Goal: Transaction & Acquisition: Purchase product/service

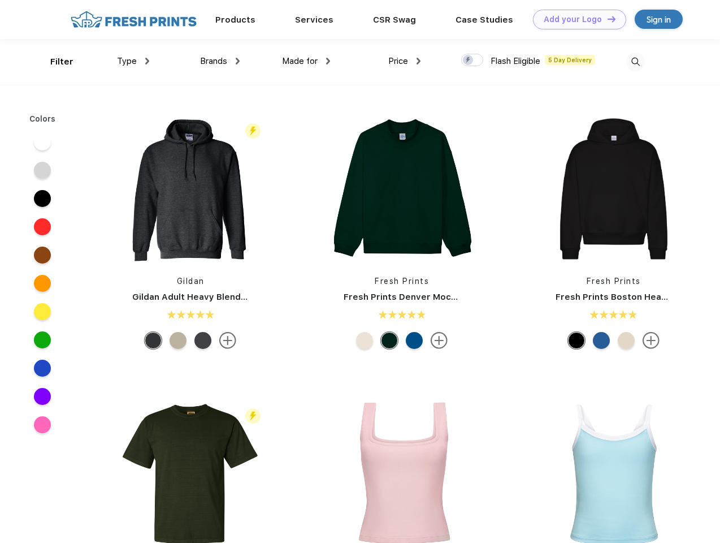
click at [576, 19] on link "Add your Logo Design Tool" at bounding box center [579, 20] width 93 height 20
click at [0, 0] on div "Design Tool" at bounding box center [0, 0] width 0 height 0
click at [607, 19] on link "Add your Logo Design Tool" at bounding box center [579, 20] width 93 height 20
click at [54, 62] on div "Filter" at bounding box center [61, 61] width 23 height 13
click at [133, 61] on span "Type" at bounding box center [127, 61] width 20 height 10
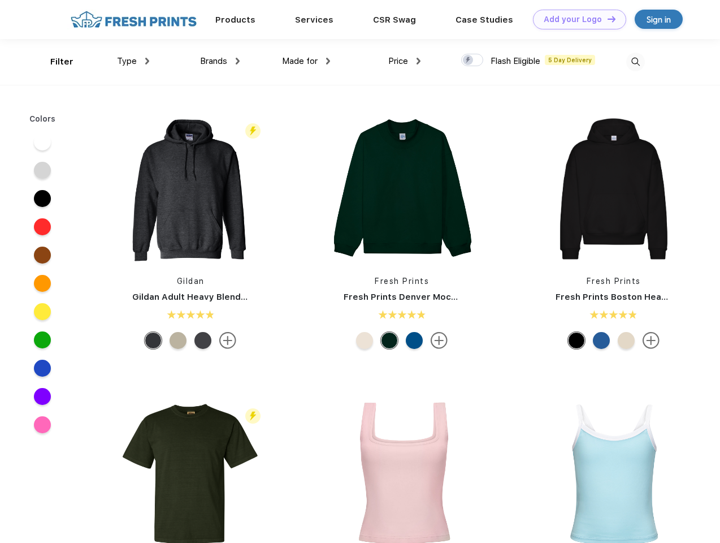
click at [220, 61] on span "Brands" at bounding box center [213, 61] width 27 height 10
click at [306, 61] on span "Made for" at bounding box center [300, 61] width 36 height 10
click at [405, 61] on span "Price" at bounding box center [398, 61] width 20 height 10
click at [473, 60] on div at bounding box center [472, 60] width 22 height 12
click at [469, 60] on input "checkbox" at bounding box center [464, 56] width 7 height 7
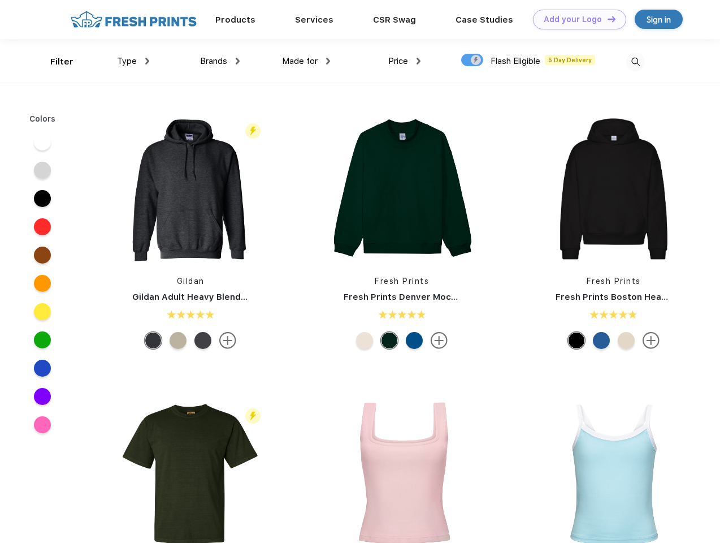
click at [635, 62] on img at bounding box center [635, 62] width 19 height 19
